Goal: Task Accomplishment & Management: Manage account settings

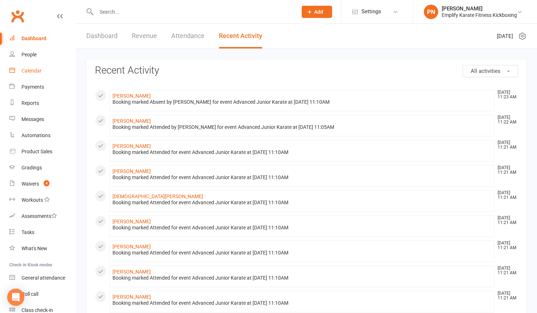
click at [34, 70] on div "Calendar" at bounding box center [32, 71] width 20 height 6
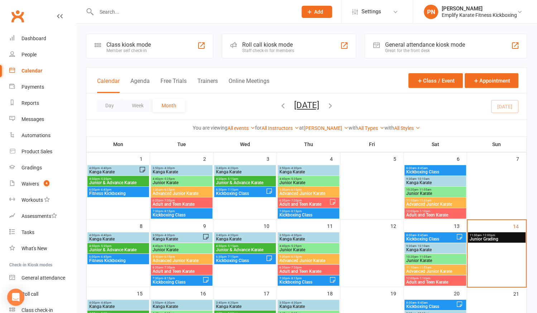
click at [494, 237] on span "Junior Grading" at bounding box center [497, 239] width 55 height 4
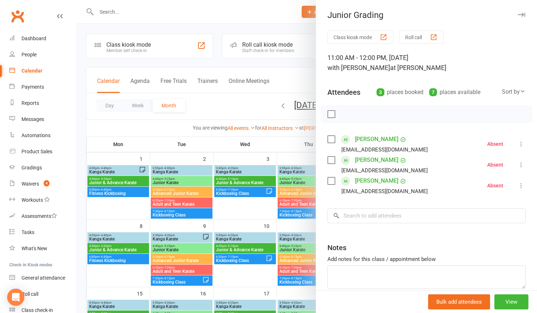
click at [256, 209] on div at bounding box center [306, 156] width 461 height 313
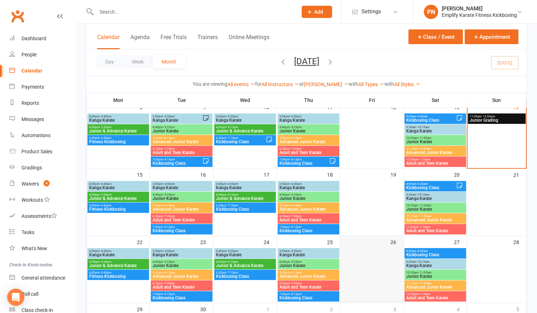
scroll to position [195, 0]
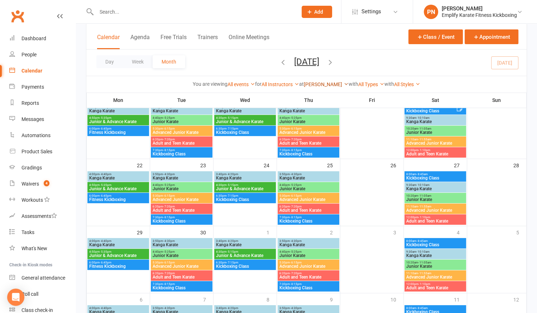
click at [323, 85] on link "[PERSON_NAME]" at bounding box center [326, 84] width 45 height 6
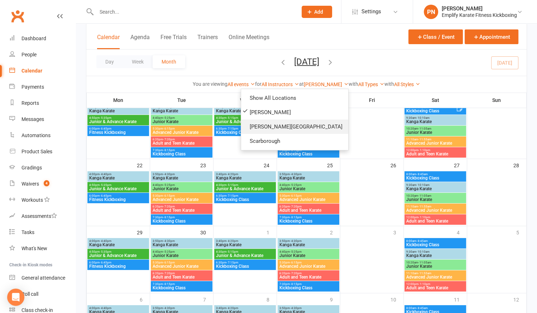
click at [304, 122] on link "[PERSON_NAME][GEOGRAPHIC_DATA]" at bounding box center [294, 126] width 107 height 14
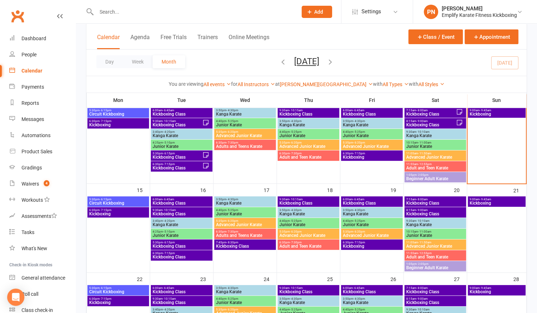
scroll to position [130, 0]
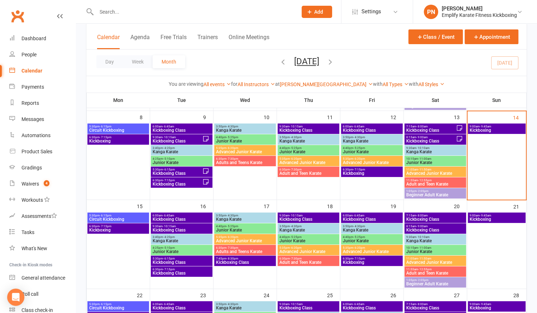
click at [489, 128] on span "Kickboxing" at bounding box center [497, 130] width 55 height 4
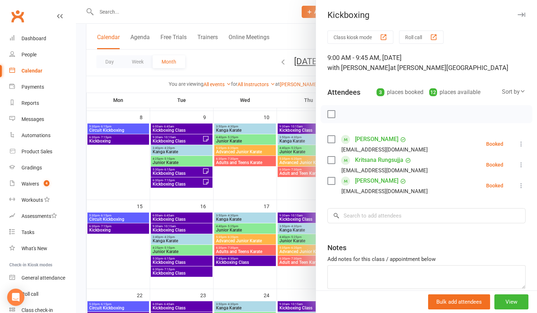
click at [263, 190] on div at bounding box center [306, 156] width 461 height 313
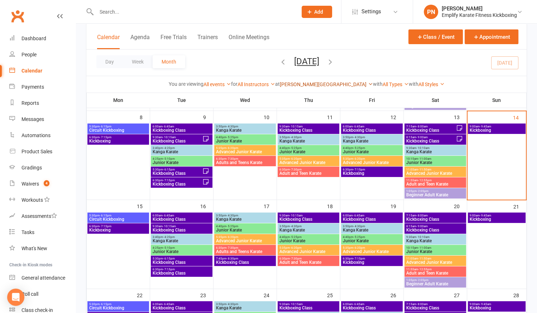
click at [327, 83] on link "[PERSON_NAME][GEOGRAPHIC_DATA]" at bounding box center [326, 84] width 93 height 6
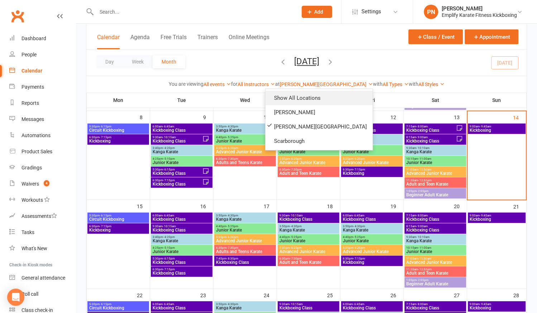
click at [316, 95] on link "Show All Locations" at bounding box center [319, 98] width 107 height 14
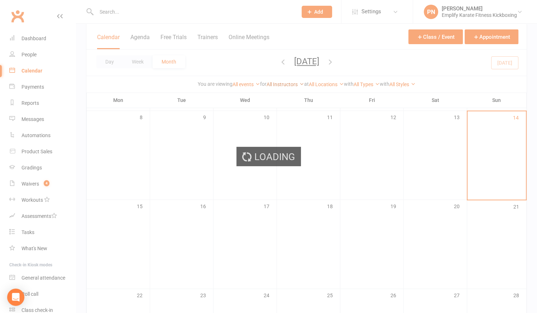
click at [284, 84] on div "Loading" at bounding box center [268, 156] width 537 height 313
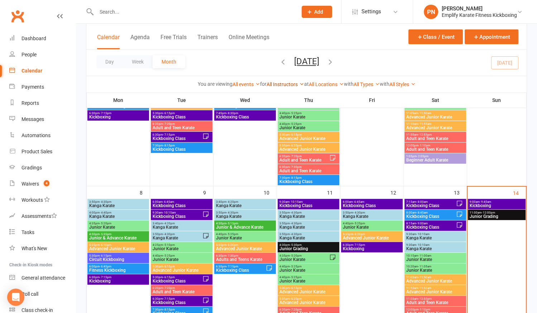
click at [289, 84] on link "All Instructors" at bounding box center [286, 84] width 38 height 6
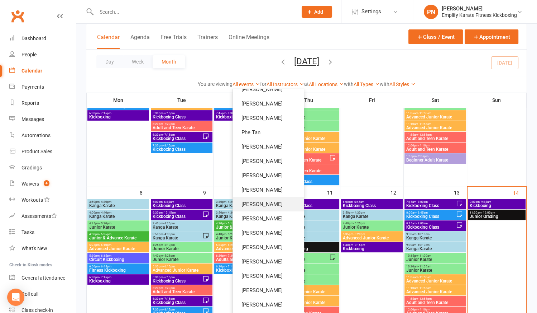
scroll to position [65, 0]
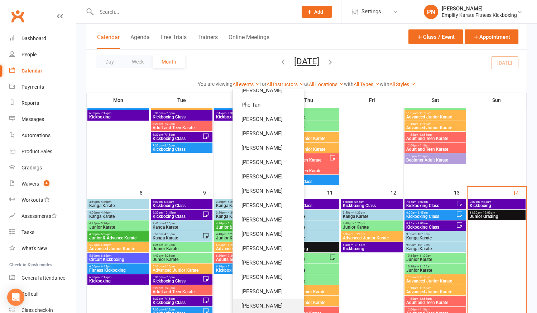
click at [269, 303] on link "[PERSON_NAME]" at bounding box center [268, 305] width 71 height 14
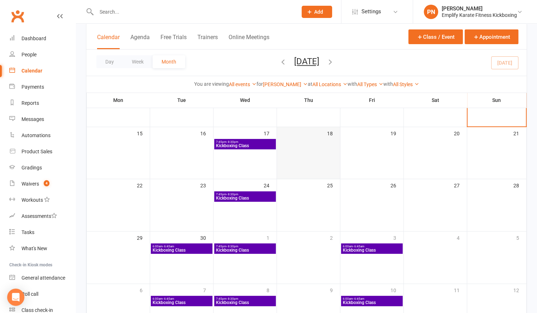
scroll to position [65, 0]
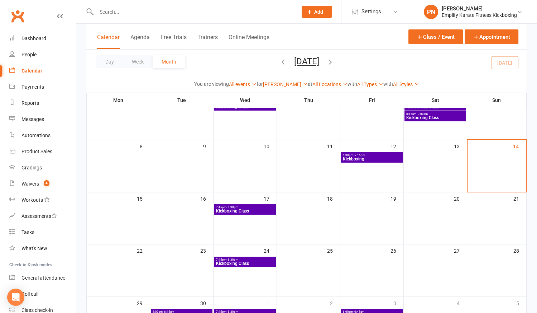
click at [242, 209] on span "Kickboxing Class" at bounding box center [245, 211] width 59 height 4
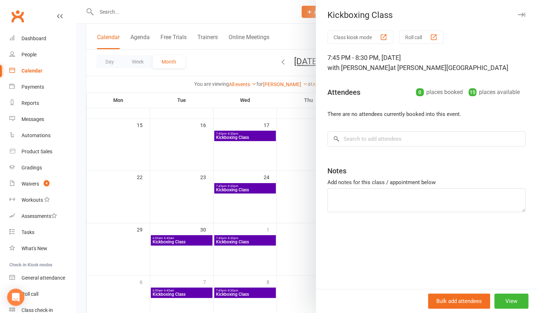
scroll to position [173, 0]
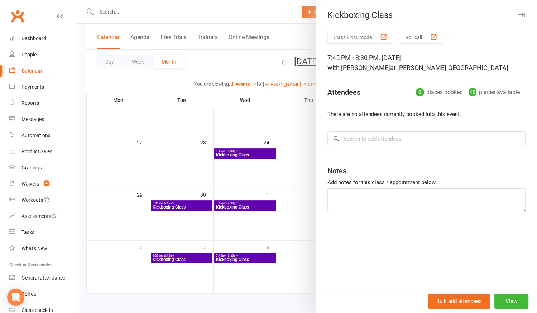
click at [243, 237] on div at bounding box center [306, 156] width 461 height 313
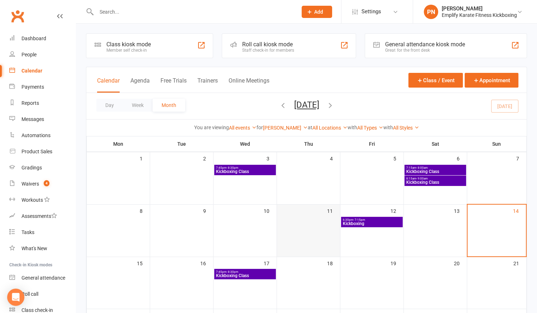
scroll to position [0, 0]
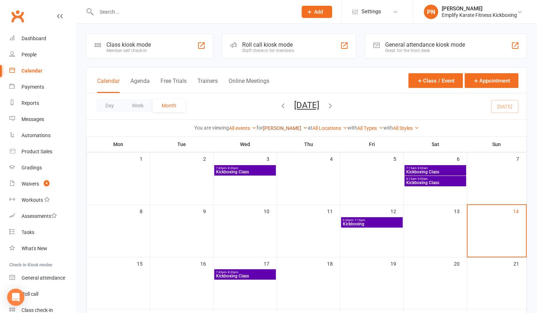
click at [282, 126] on link "[PERSON_NAME]" at bounding box center [285, 128] width 45 height 6
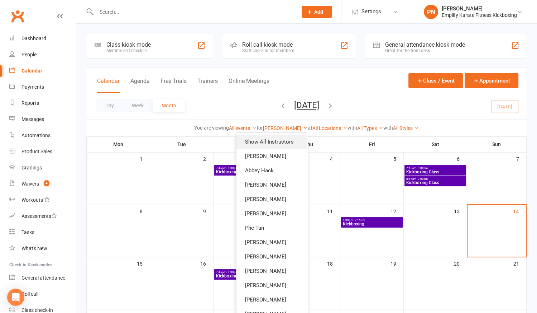
click at [285, 142] on link "Show All Instructors" at bounding box center [272, 141] width 71 height 14
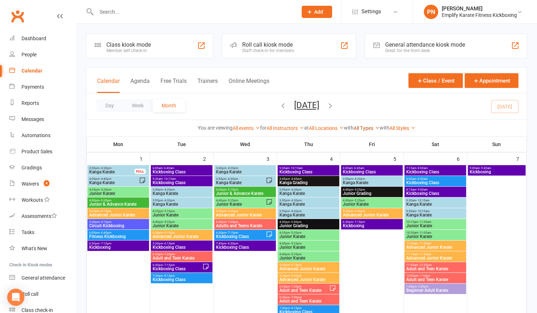
click at [366, 125] on link "All Types" at bounding box center [367, 128] width 26 height 6
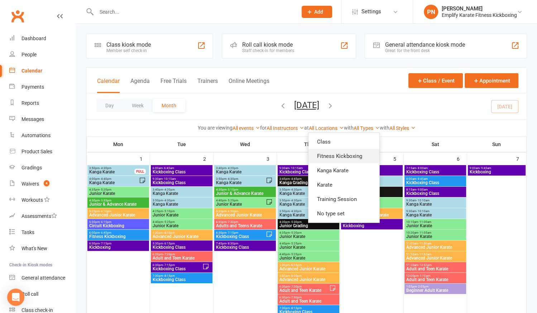
click at [365, 157] on link "Fitness Kickboxing" at bounding box center [344, 156] width 71 height 14
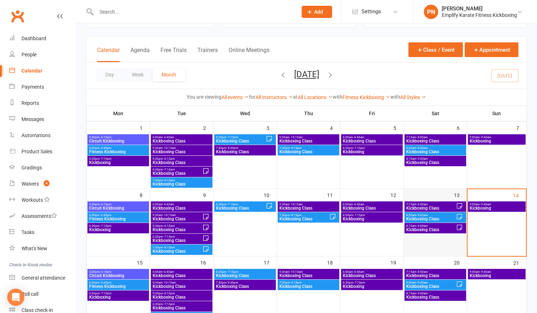
scroll to position [65, 0]
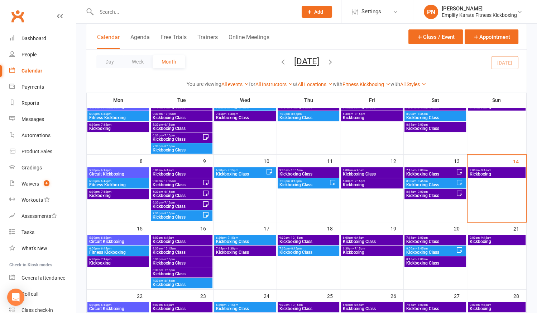
click at [367, 251] on span "Kickboxing" at bounding box center [372, 252] width 59 height 4
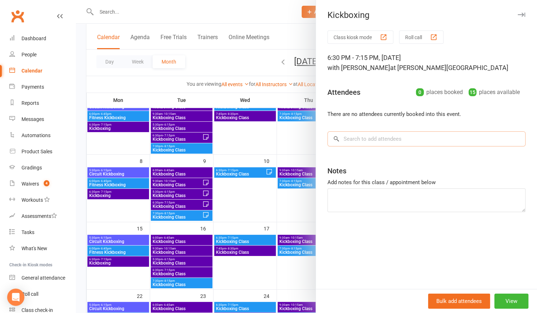
click at [367, 139] on input "search" at bounding box center [427, 138] width 198 height 15
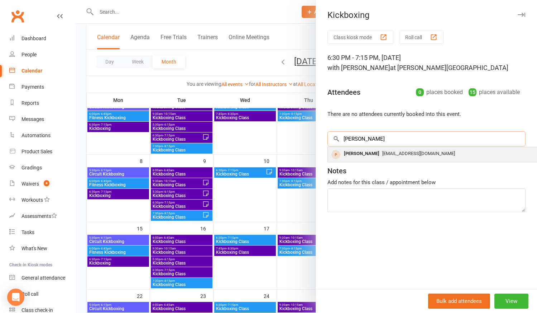
type input "[PERSON_NAME]"
click at [366, 153] on div "[PERSON_NAME]" at bounding box center [361, 153] width 41 height 10
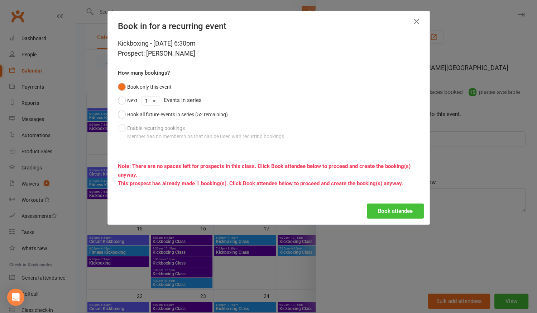
click at [391, 211] on button "Book attendee" at bounding box center [395, 210] width 57 height 15
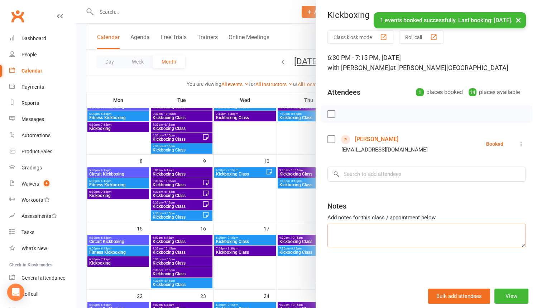
drag, startPoint x: 360, startPoint y: 227, endPoint x: 353, endPoint y: 209, distance: 19.5
click at [360, 226] on textarea at bounding box center [427, 235] width 198 height 24
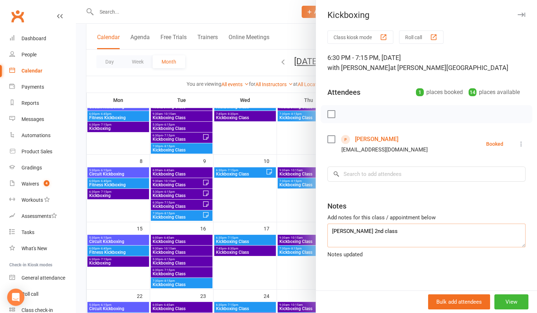
type textarea "[PERSON_NAME] 2nd class"
click at [262, 206] on div at bounding box center [306, 156] width 461 height 313
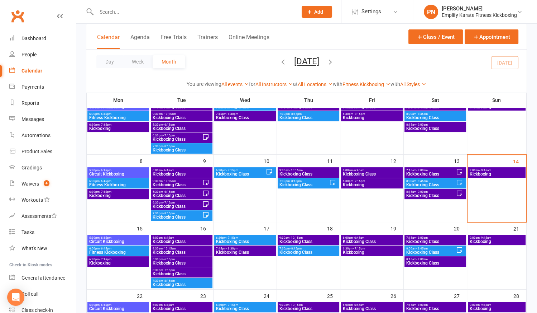
click at [135, 11] on input "text" at bounding box center [193, 12] width 198 height 10
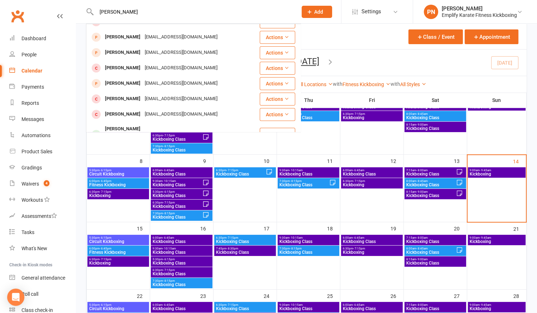
scroll to position [130, 0]
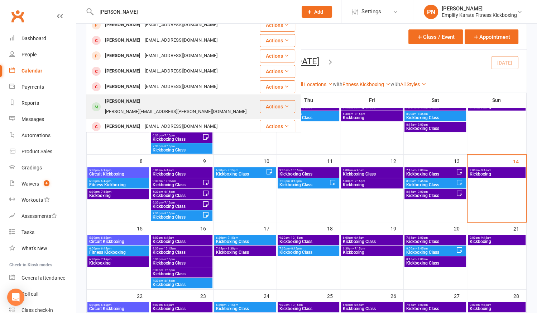
type input "[PERSON_NAME]"
click at [143, 106] on div "[PERSON_NAME][EMAIL_ADDRESS][PERSON_NAME][DOMAIN_NAME]" at bounding box center [176, 111] width 146 height 10
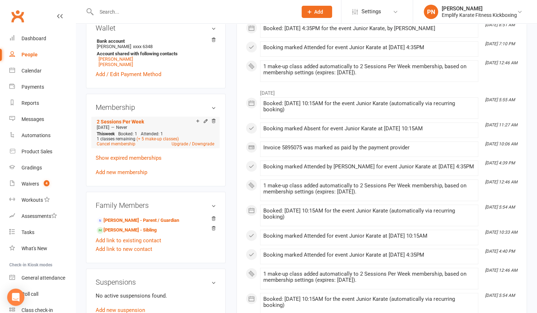
scroll to position [261, 0]
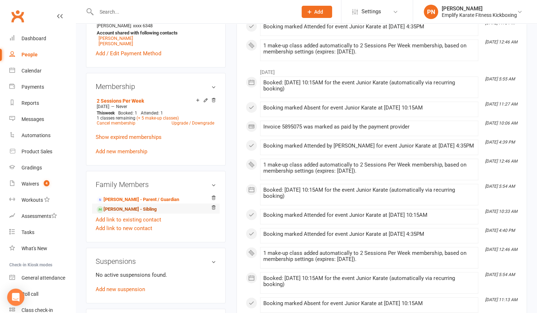
click at [142, 205] on link "[PERSON_NAME] - Sibling" at bounding box center [127, 209] width 60 height 8
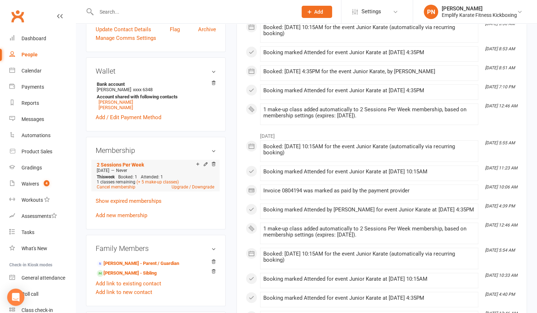
scroll to position [261, 0]
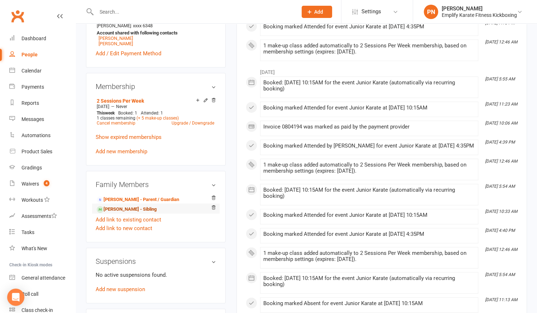
click at [138, 205] on link "[PERSON_NAME] - Sibling" at bounding box center [127, 209] width 60 height 8
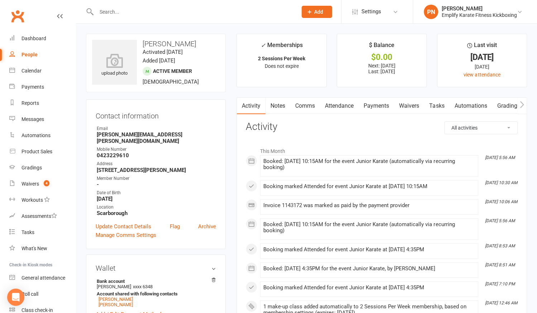
click at [381, 105] on link "Payments" at bounding box center [376, 105] width 35 height 16
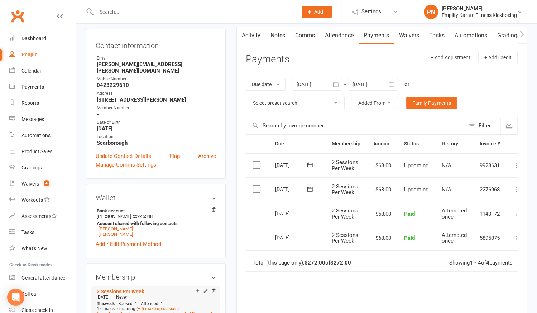
scroll to position [228, 0]
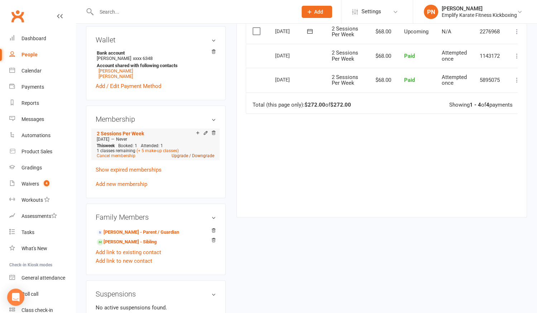
click at [202, 153] on link "Upgrade / Downgrade" at bounding box center [193, 155] width 43 height 5
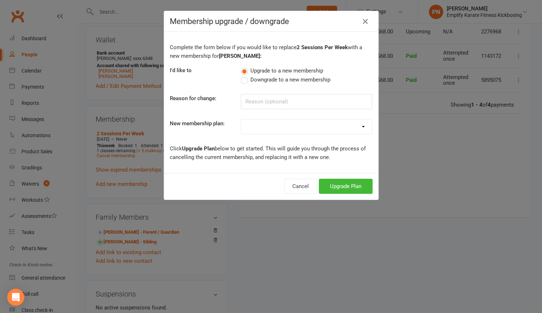
click at [241, 80] on label "Downgrade to a new membership" at bounding box center [286, 79] width 90 height 9
click at [241, 75] on input "Downgrade to a new membership" at bounding box center [243, 75] width 5 height 0
click at [261, 127] on select "Unlimited Training 2 Sessions Per Week 1 Karate Session Per Week 1 Fitness Kick…" at bounding box center [306, 126] width 131 height 14
select select "2"
click at [241, 119] on select "Unlimited Training 2 Sessions Per Week 1 Karate Session Per Week 1 Fitness Kick…" at bounding box center [306, 126] width 131 height 14
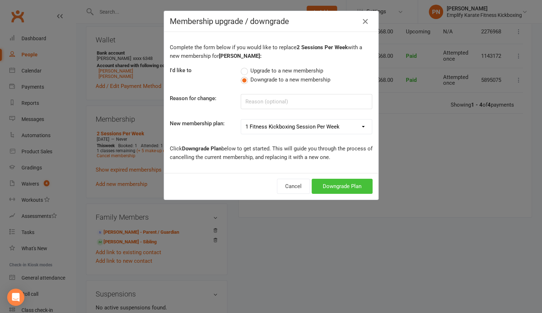
click at [324, 184] on button "Downgrade Plan" at bounding box center [342, 186] width 61 height 15
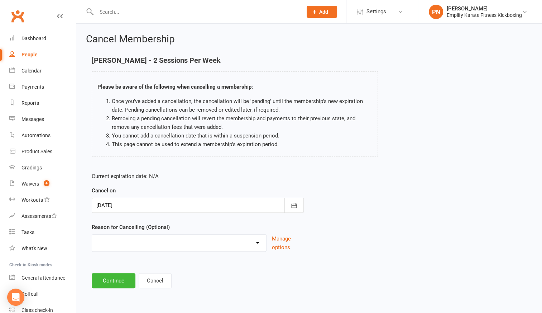
click at [260, 242] on select "Break and return downgrade Holiday Injury Life issues Lost interest Money Movin…" at bounding box center [179, 241] width 174 height 14
select select "1"
click at [92, 234] on select "Break and return downgrade Holiday Injury Life issues Lost interest Money Movin…" at bounding box center [179, 241] width 174 height 14
click at [125, 279] on button "Continue" at bounding box center [114, 280] width 44 height 15
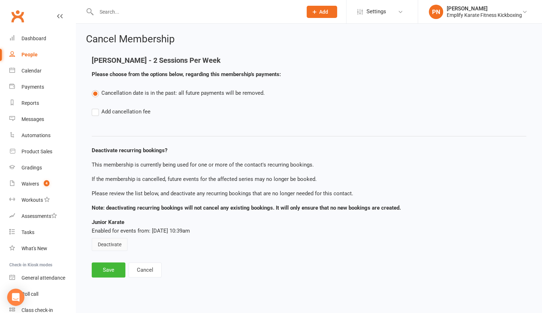
click at [107, 245] on button "Deactivate" at bounding box center [110, 244] width 36 height 13
click at [107, 266] on button "Save" at bounding box center [109, 269] width 34 height 15
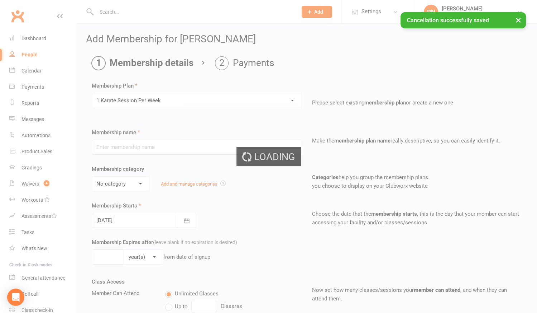
type input "1 Karate Session Per Week"
select select "0"
type input "0"
type input "1"
select select "?"
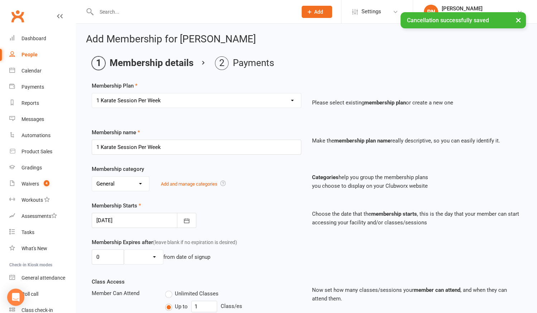
type input "[DATE]"
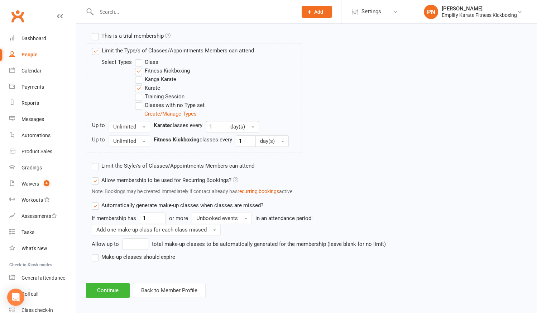
scroll to position [345, 0]
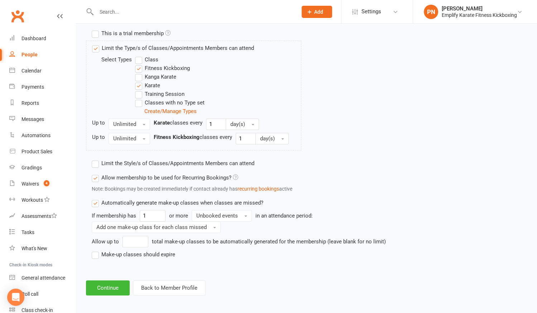
click at [94, 254] on label "Make-up classes should expire" at bounding box center [134, 254] width 84 height 9
click at [94, 250] on input "Make-up classes should expire" at bounding box center [94, 250] width 5 height 0
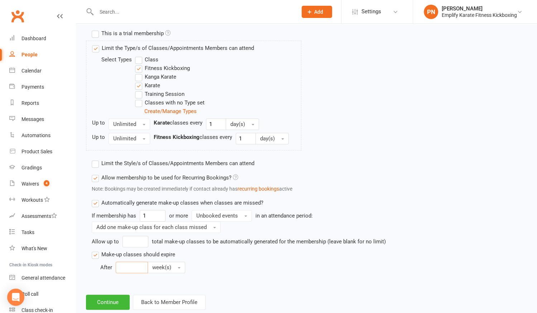
click at [133, 267] on input "number" at bounding box center [132, 266] width 32 height 11
type input "4"
click at [171, 265] on button "week(s)" at bounding box center [167, 266] width 38 height 11
click at [166, 304] on link "month(s)" at bounding box center [183, 311] width 71 height 14
click at [122, 298] on button "Continue" at bounding box center [108, 301] width 44 height 15
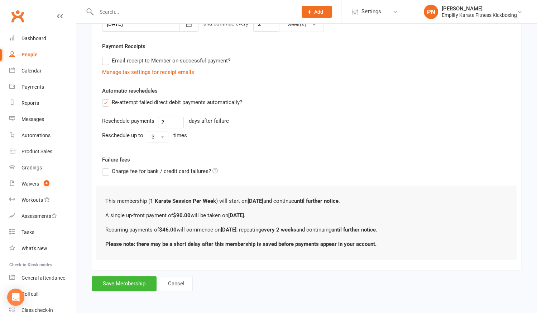
scroll to position [0, 0]
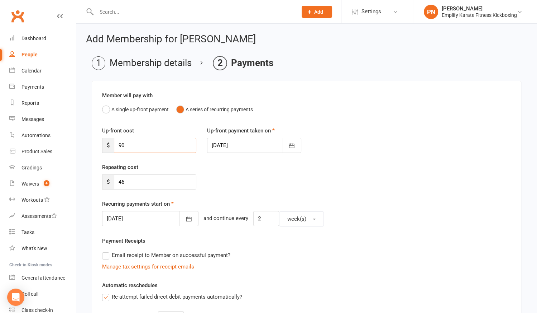
click at [167, 141] on input "90" at bounding box center [155, 145] width 82 height 15
type input "9"
click at [185, 215] on icon "button" at bounding box center [188, 218] width 7 height 7
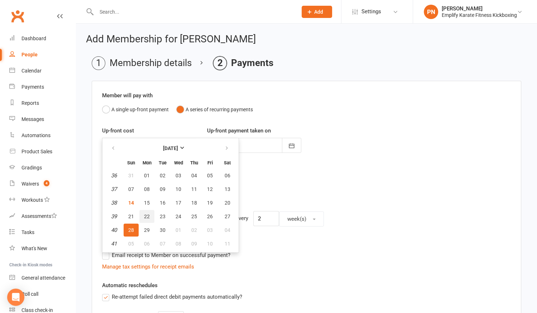
click at [146, 214] on span "22" at bounding box center [147, 216] width 6 height 6
type input "[DATE]"
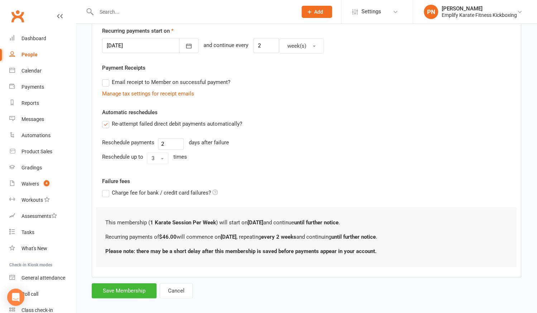
scroll to position [178, 0]
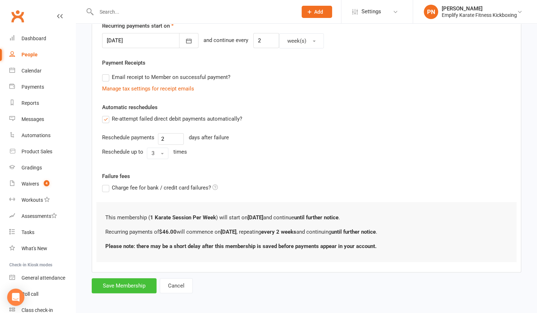
click at [134, 282] on button "Save Membership" at bounding box center [124, 285] width 65 height 15
type input "0"
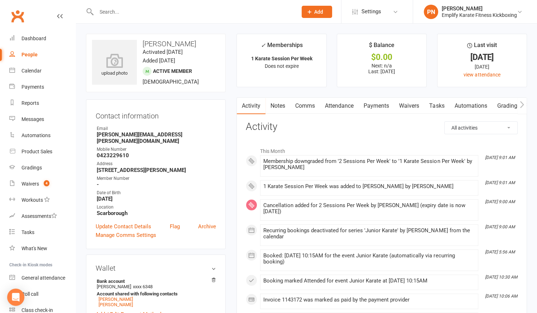
click at [385, 105] on link "Payments" at bounding box center [376, 105] width 35 height 16
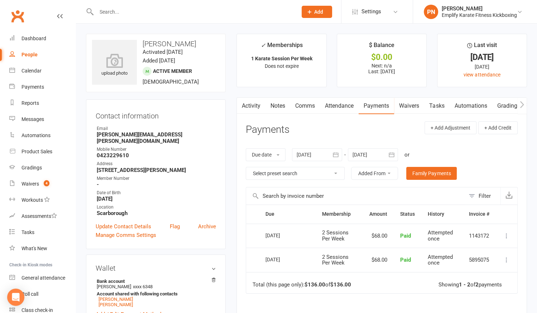
click at [143, 8] on input "text" at bounding box center [193, 12] width 198 height 10
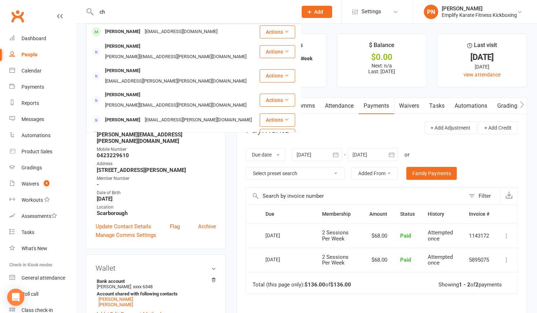
type input "c"
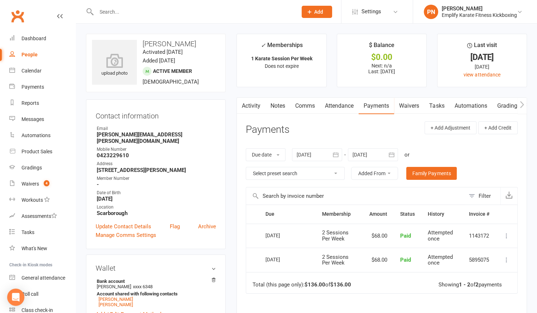
type input "n"
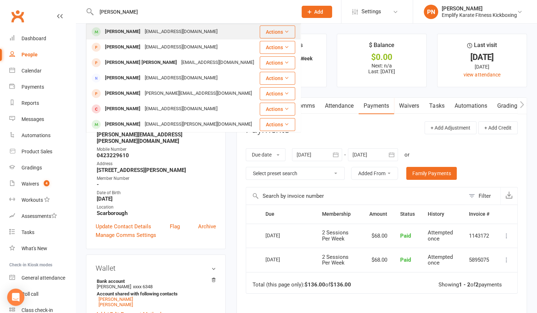
type input "[PERSON_NAME]"
click at [133, 31] on div "[PERSON_NAME]" at bounding box center [123, 32] width 40 height 10
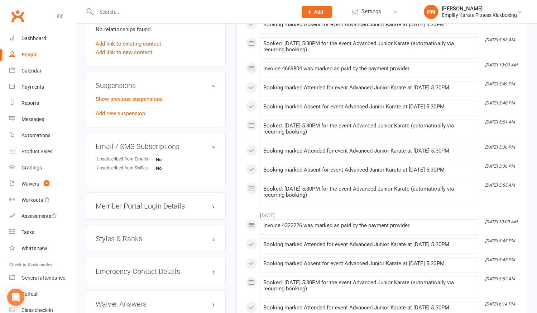
scroll to position [391, 0]
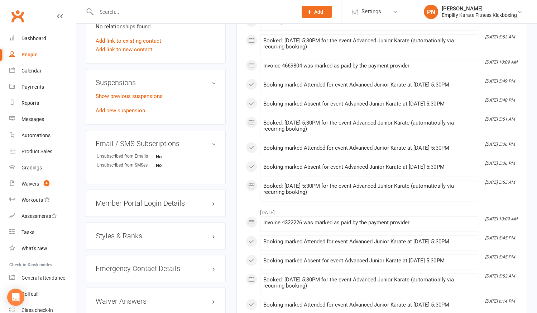
click at [124, 232] on h3 "Styles & Ranks" at bounding box center [156, 236] width 120 height 8
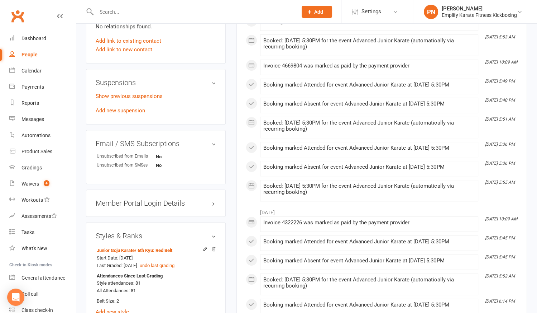
click at [141, 232] on h3 "Styles & Ranks" at bounding box center [156, 236] width 120 height 8
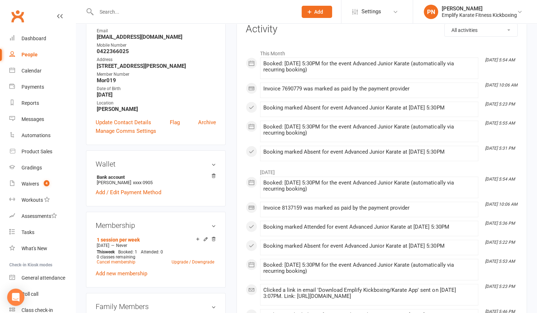
scroll to position [0, 0]
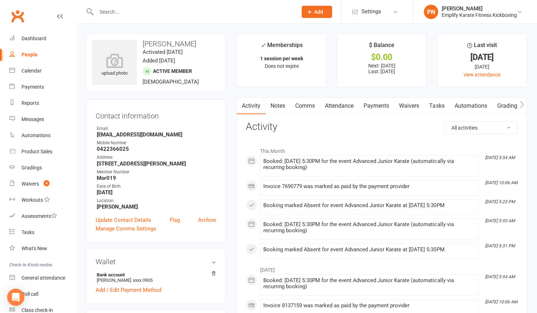
click at [379, 105] on link "Payments" at bounding box center [376, 105] width 35 height 16
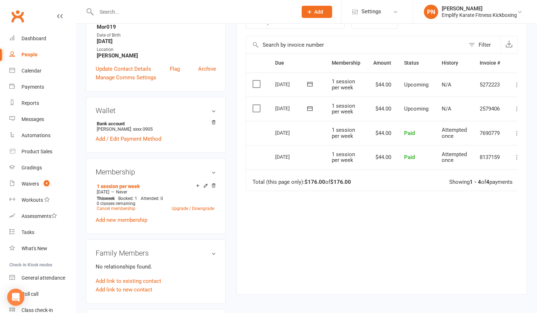
scroll to position [163, 0]
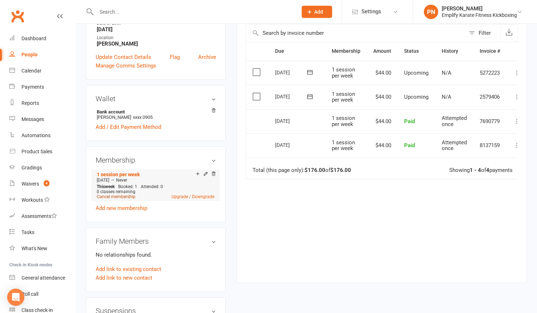
click at [116, 196] on link "Cancel membership" at bounding box center [116, 196] width 39 height 5
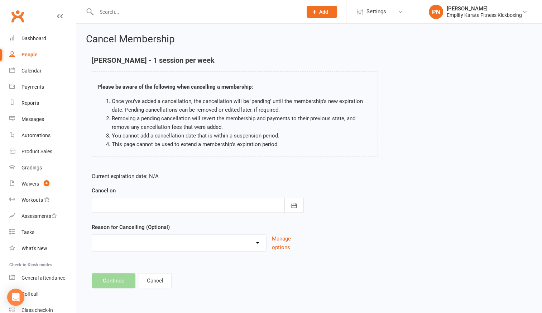
click at [132, 203] on div at bounding box center [198, 205] width 212 height 15
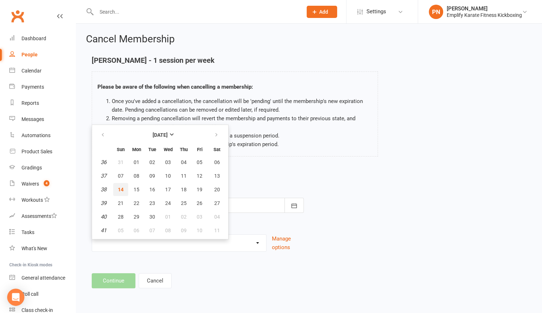
click at [121, 186] on span "14" at bounding box center [121, 189] width 6 height 6
type input "[DATE]"
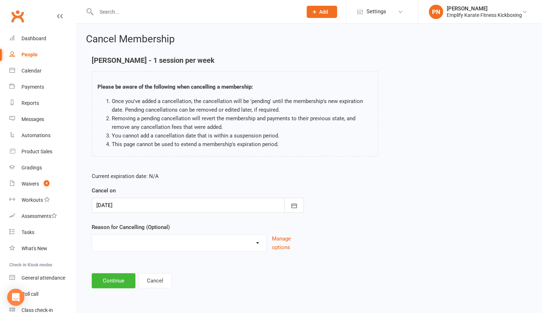
click at [145, 239] on select "Break and return downgrade Holiday Injury Life issues Lost interest Money Movin…" at bounding box center [179, 241] width 174 height 14
select select "17"
click at [92, 234] on select "Break and return downgrade Holiday Injury Life issues Lost interest Money Movin…" at bounding box center [179, 241] width 174 height 14
click at [122, 282] on button "Continue" at bounding box center [114, 280] width 44 height 15
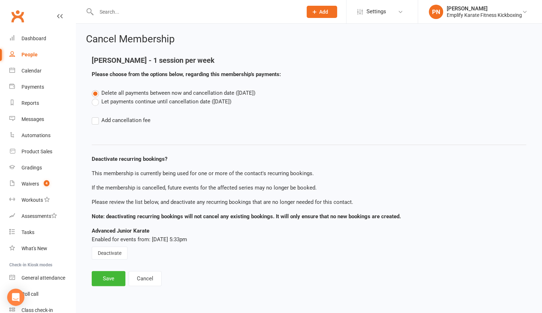
click at [93, 103] on label "Let payments continue until cancellation date ([DATE])" at bounding box center [162, 101] width 140 height 9
click at [93, 97] on input "Let payments continue until cancellation date ([DATE])" at bounding box center [94, 97] width 5 height 0
click at [115, 251] on button "Deactivate" at bounding box center [110, 252] width 36 height 13
click at [115, 279] on button "Save" at bounding box center [109, 278] width 34 height 15
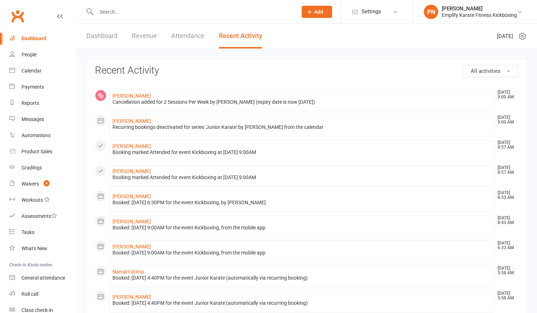
click at [162, 12] on input "text" at bounding box center [193, 12] width 198 height 10
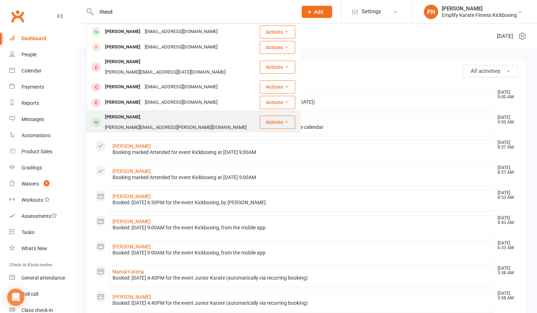
type input "theod"
click at [160, 122] on div "[PERSON_NAME][EMAIL_ADDRESS][PERSON_NAME][DOMAIN_NAME]" at bounding box center [176, 127] width 146 height 10
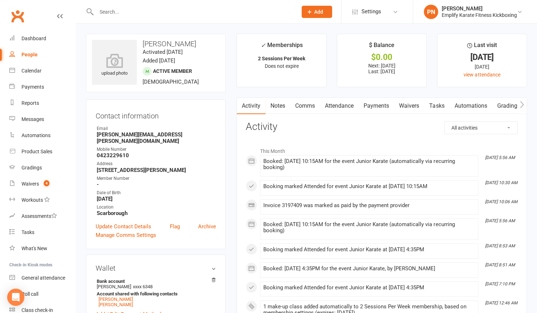
click at [384, 107] on link "Payments" at bounding box center [376, 105] width 35 height 16
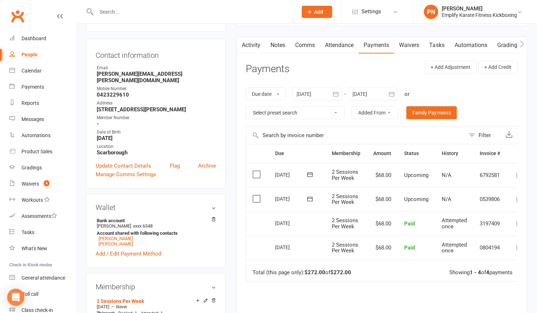
scroll to position [65, 0]
